Goal: Information Seeking & Learning: Learn about a topic

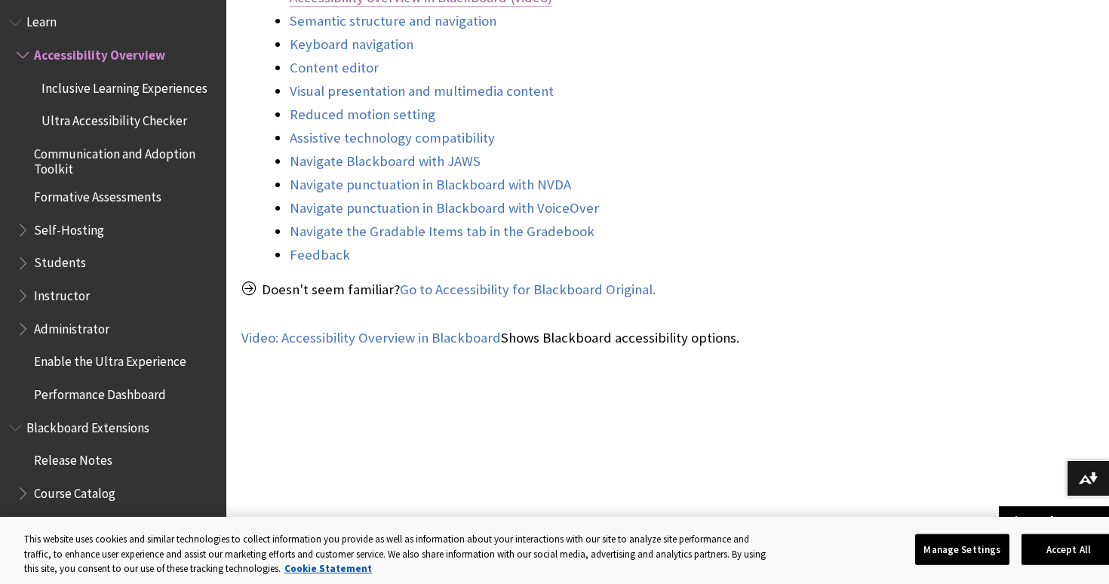
scroll to position [681, 0]
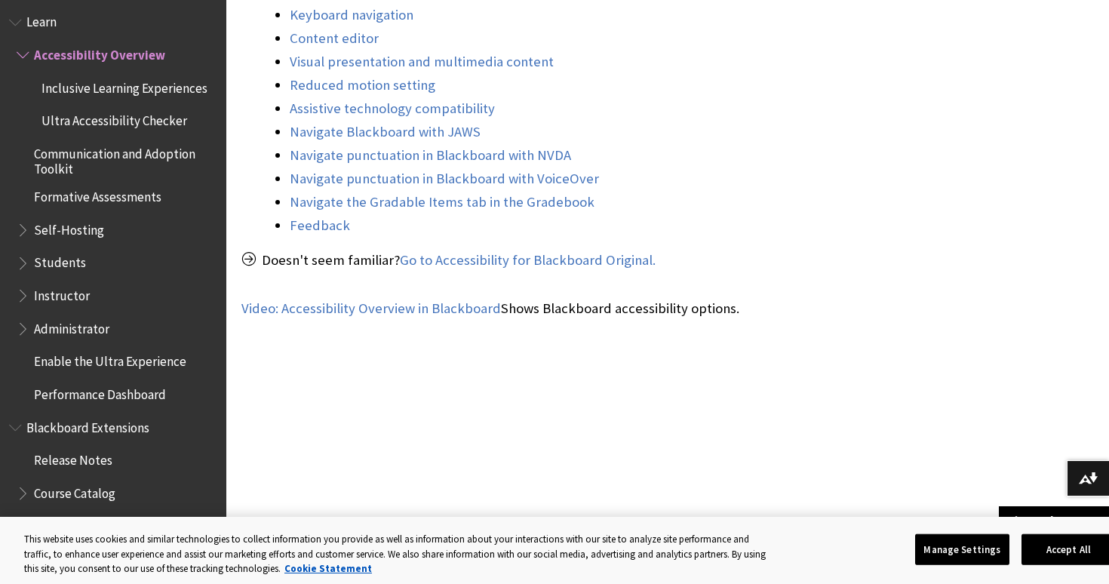
click at [96, 316] on span "Administrator" at bounding box center [71, 326] width 75 height 20
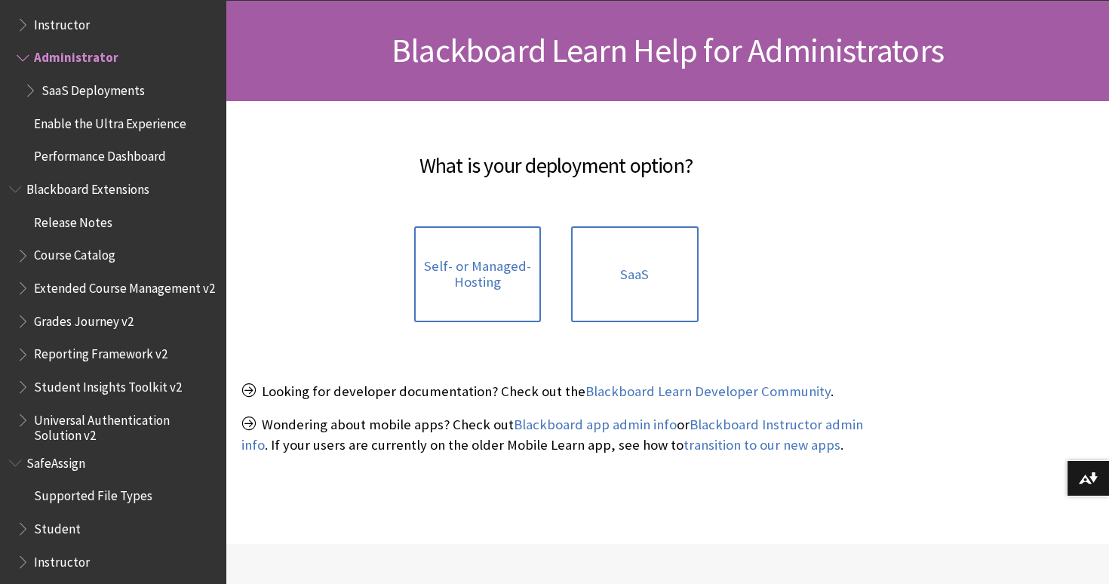
scroll to position [226, 0]
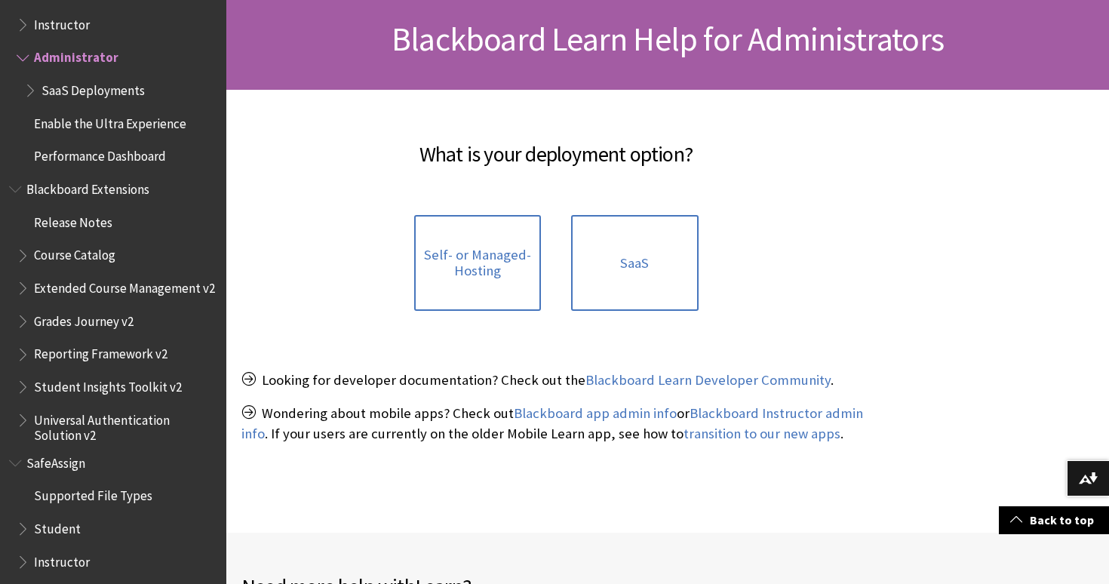
click at [247, 426] on p "Wondering about mobile apps? Check out Blackboard app admin info or Blackboard …" at bounding box center [555, 423] width 629 height 39
click at [248, 390] on p "Looking for developer documentation? Check out the Blackboard Learn Developer C…" at bounding box center [555, 380] width 629 height 20
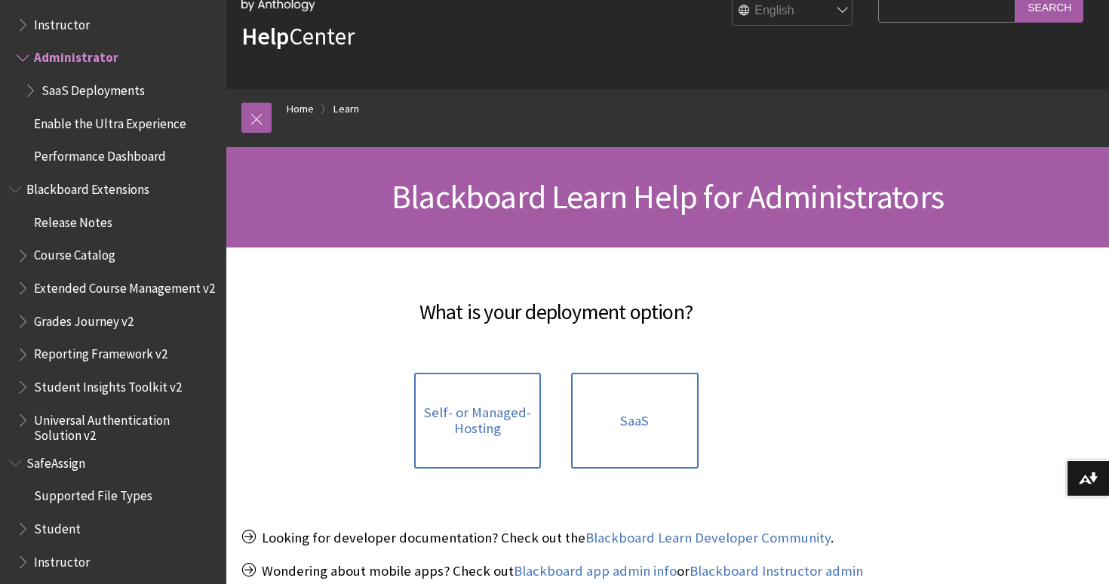
scroll to position [103, 0]
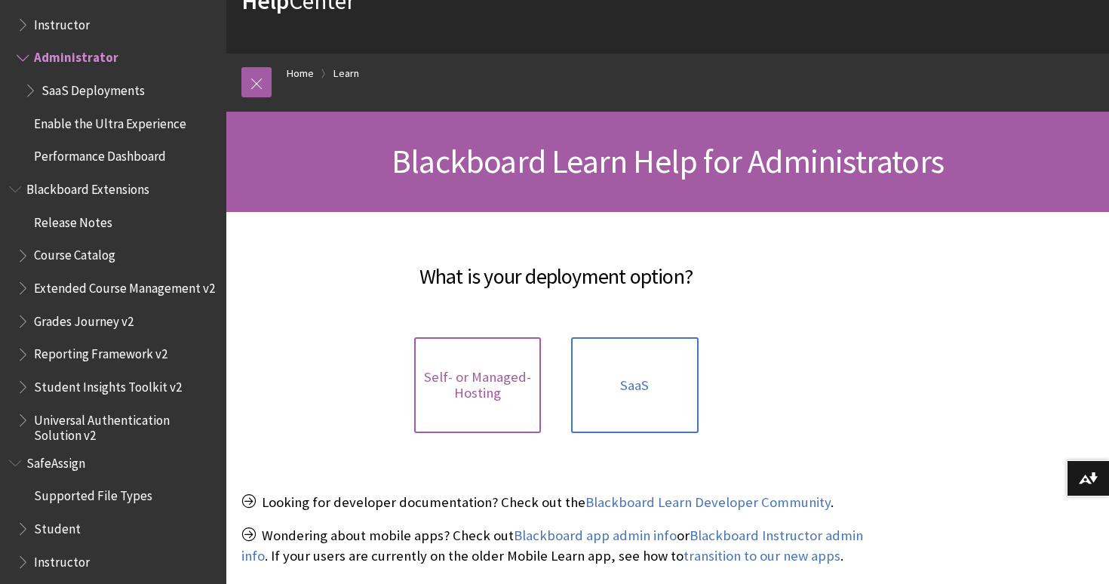
click at [482, 392] on span "Self- or Managed-Hosting" at bounding box center [477, 385] width 109 height 32
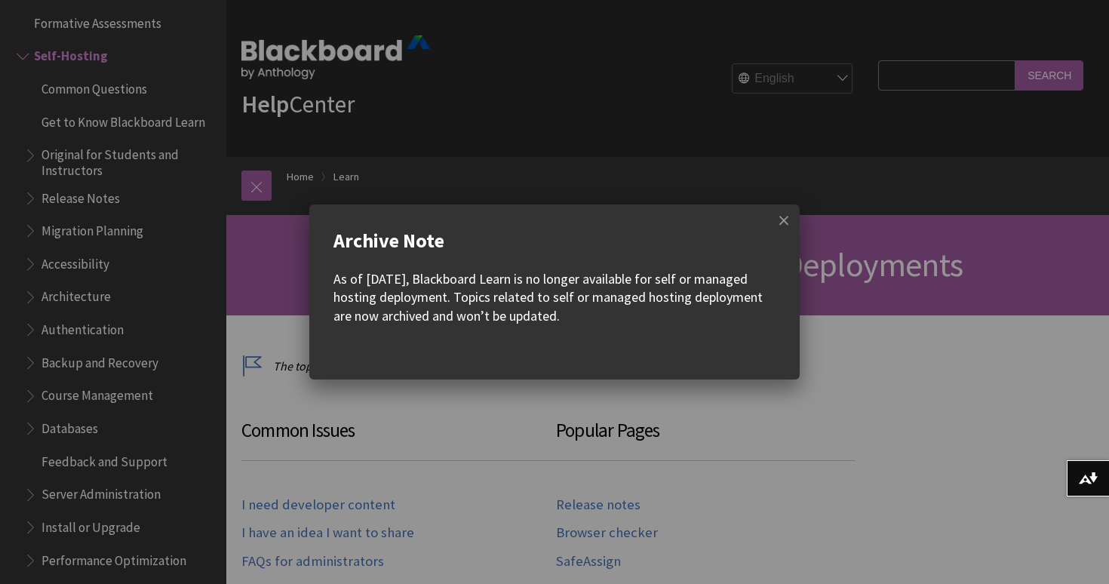
scroll to position [6, 0]
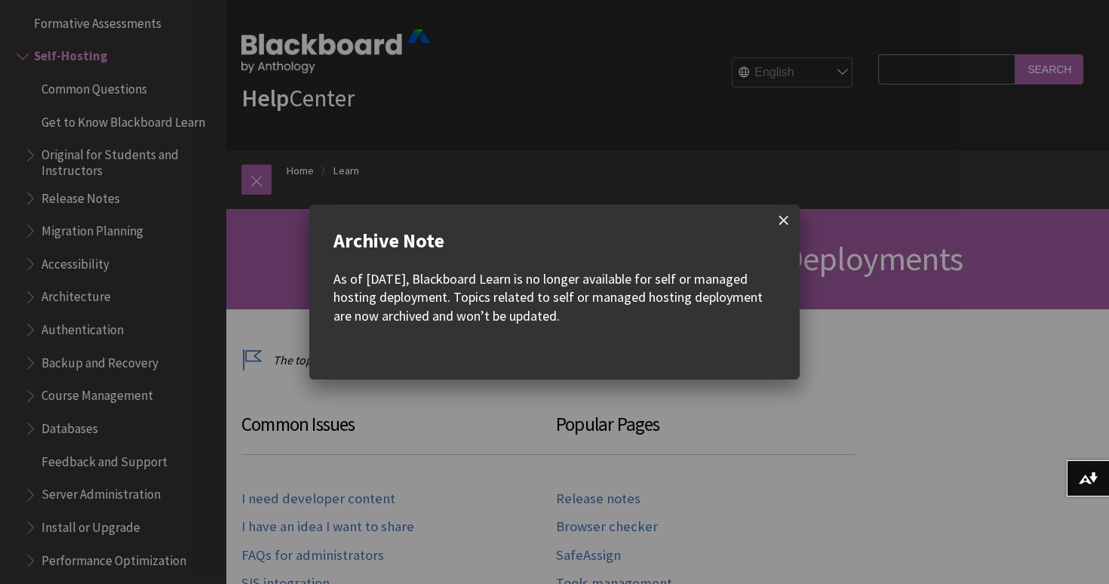
click at [781, 218] on span at bounding box center [784, 220] width 32 height 32
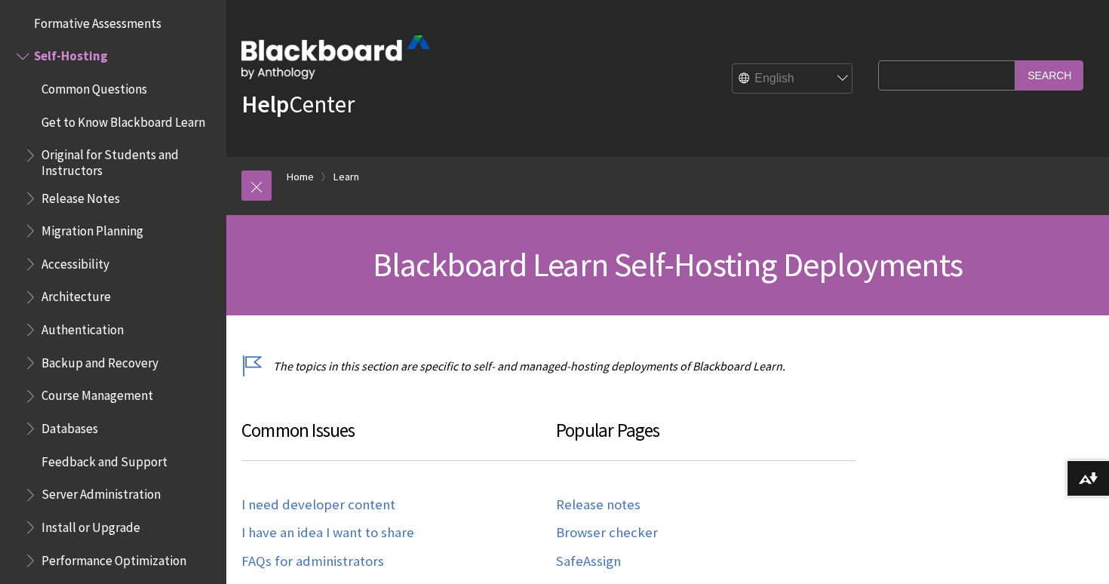
scroll to position [0, 0]
